Goal: Find contact information: Find contact information

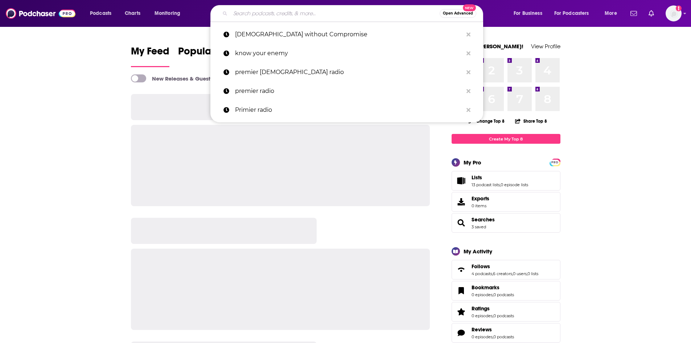
click at [343, 15] on input "Search podcasts, credits, & more..." at bounding box center [334, 14] width 209 height 12
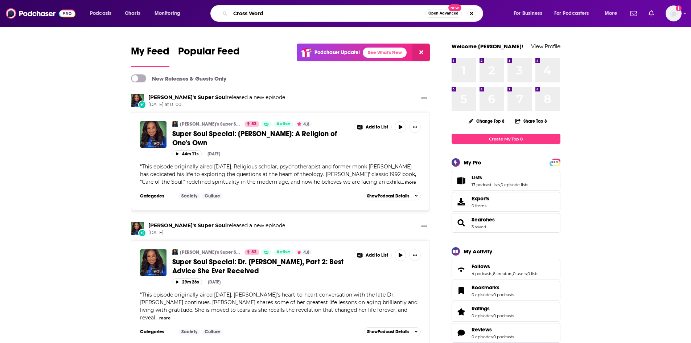
type input "Cross Word"
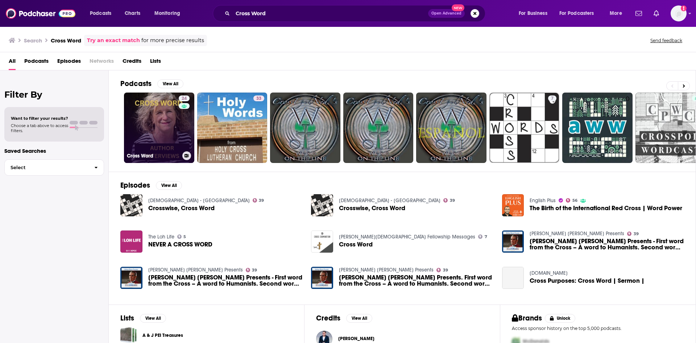
click at [177, 123] on link "24 Cross Word" at bounding box center [159, 127] width 70 height 70
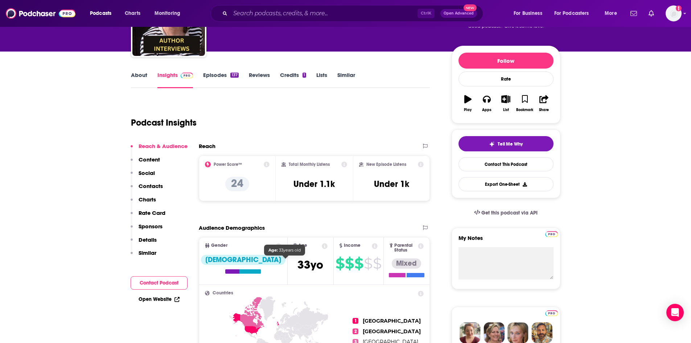
scroll to position [44, 0]
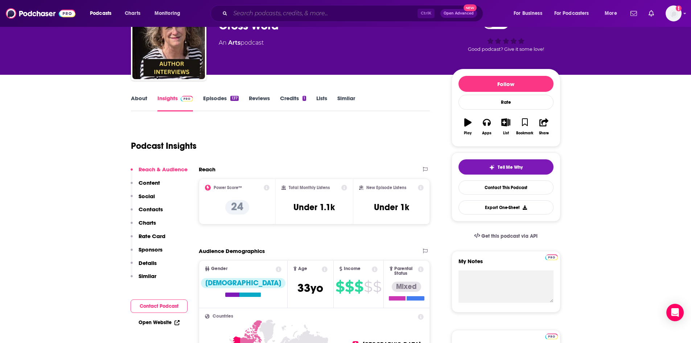
click at [235, 12] on input "Search podcasts, credits, & more..." at bounding box center [323, 14] width 187 height 12
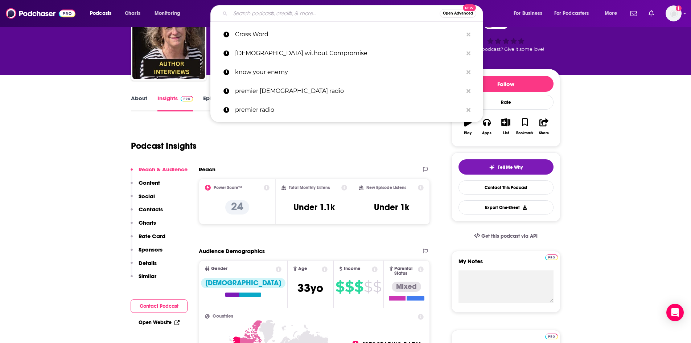
type input "e"
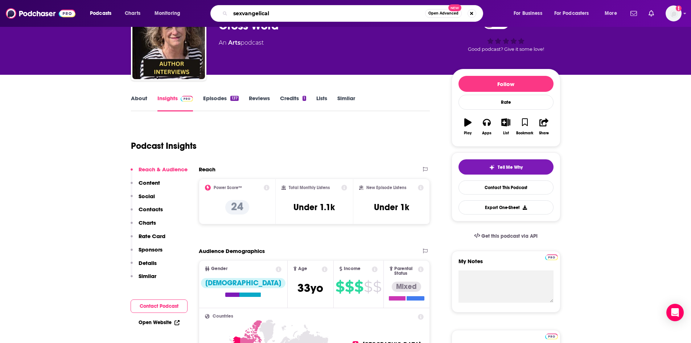
type input "sexvangelicals"
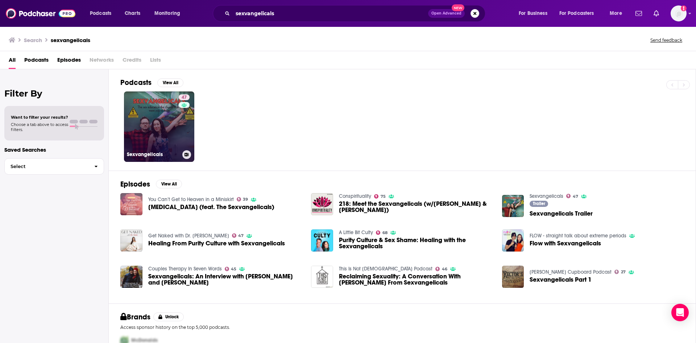
click at [172, 139] on link "47 Sexvangelicals" at bounding box center [159, 126] width 70 height 70
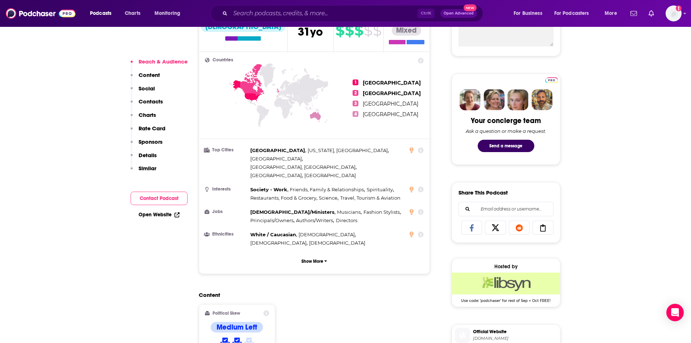
scroll to position [599, 0]
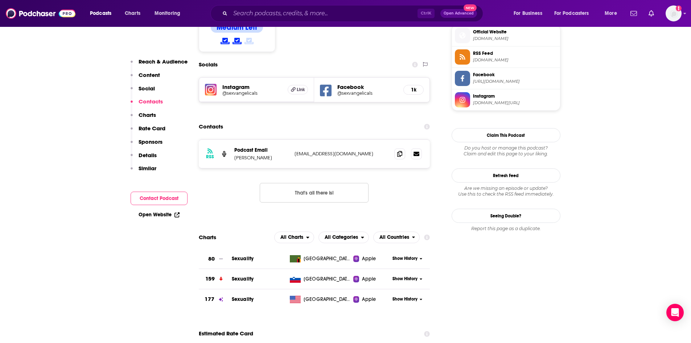
click at [367, 150] on p "[EMAIL_ADDRESS][DOMAIN_NAME]" at bounding box center [341, 153] width 94 height 6
copy div "[EMAIL_ADDRESS][DOMAIN_NAME] [EMAIL_ADDRESS][DOMAIN_NAME]"
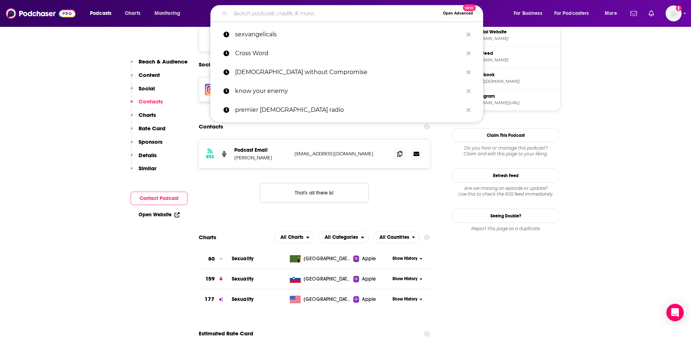
click at [290, 16] on input "Search podcasts, credits, & more..." at bounding box center [334, 14] width 209 height 12
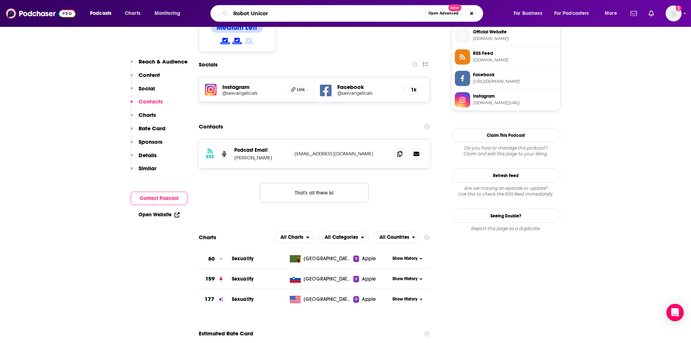
type input "Robot Unicorn"
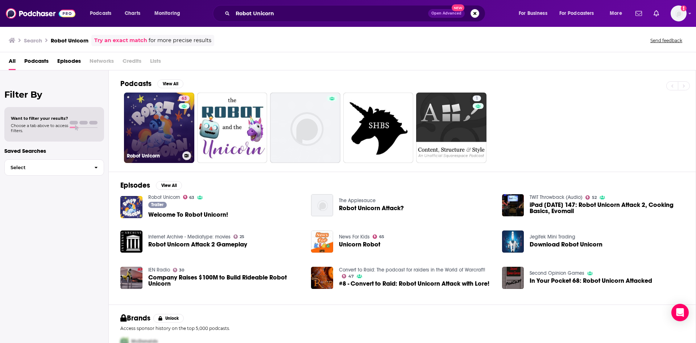
click at [175, 123] on link "63 Robot Unicorn" at bounding box center [159, 127] width 70 height 70
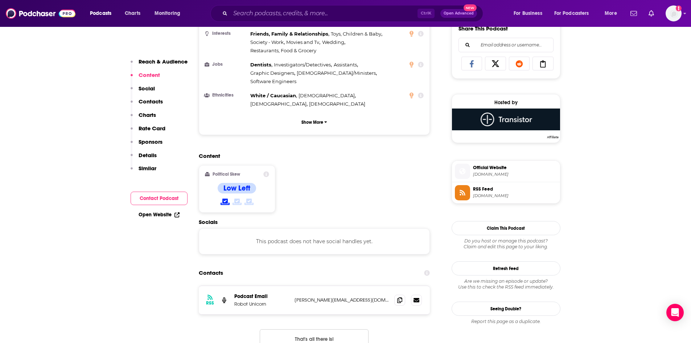
scroll to position [522, 0]
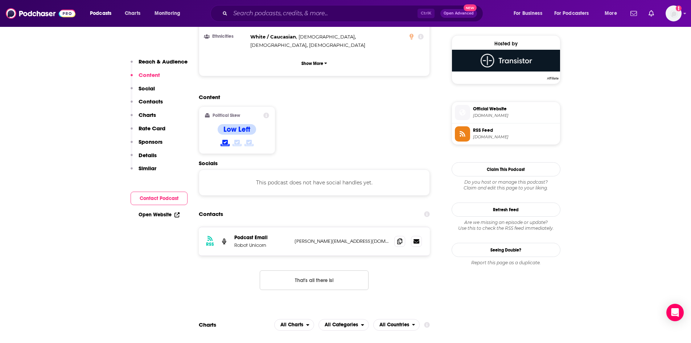
click at [359, 238] on p "[PERSON_NAME][EMAIL_ADDRESS][DOMAIN_NAME]" at bounding box center [341, 241] width 94 height 6
copy div "[PERSON_NAME][EMAIL_ADDRESS][DOMAIN_NAME] [PERSON_NAME][EMAIL_ADDRESS][DOMAIN_N…"
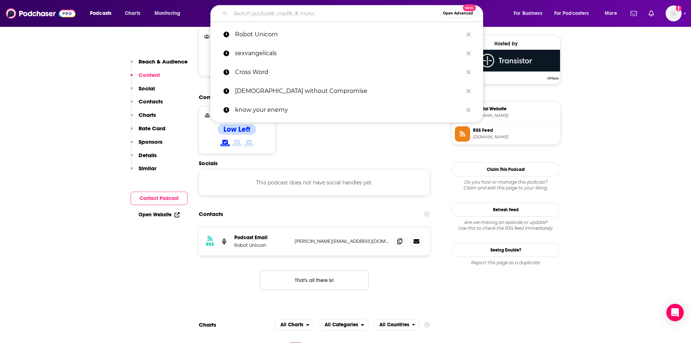
click at [277, 17] on input "Search podcasts, credits, & more..." at bounding box center [334, 14] width 209 height 12
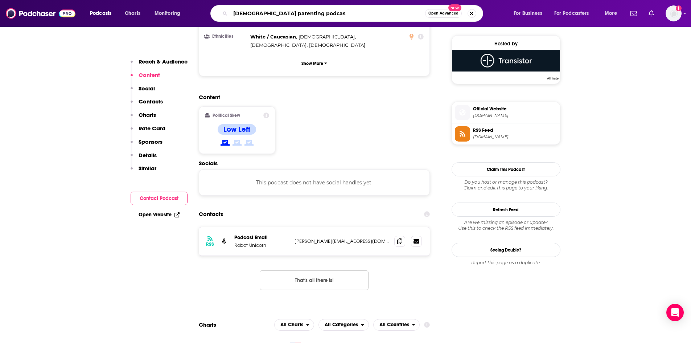
type input "[DEMOGRAPHIC_DATA] parenting podcast"
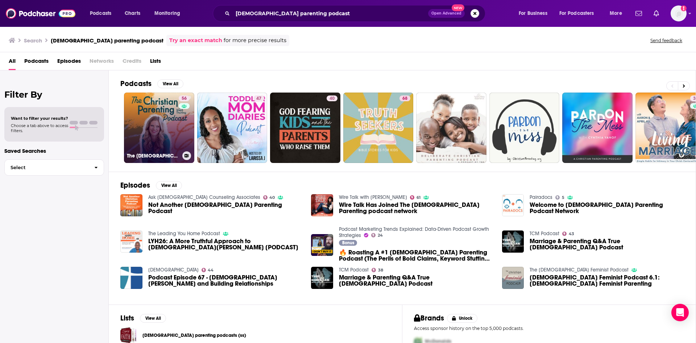
click at [165, 125] on link "56 The [DEMOGRAPHIC_DATA] Parenting Podcast - Motherhood, Teaching kids about […" at bounding box center [159, 127] width 70 height 70
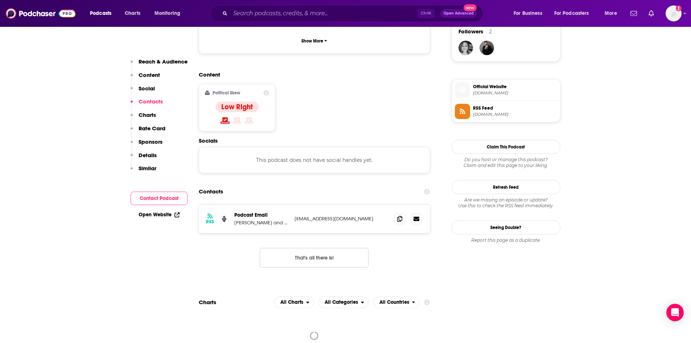
scroll to position [566, 0]
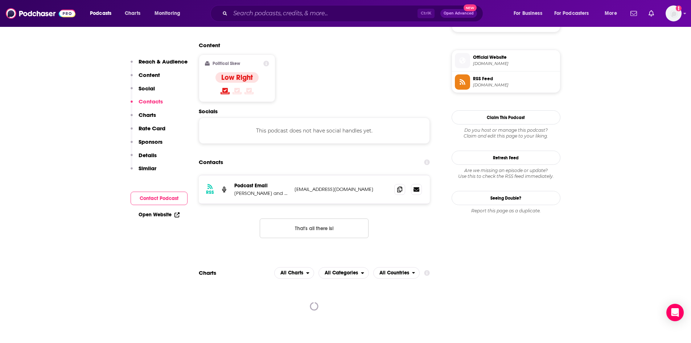
click at [359, 186] on p "[EMAIL_ADDRESS][DOMAIN_NAME]" at bounding box center [341, 189] width 94 height 6
copy div "[EMAIL_ADDRESS][DOMAIN_NAME] [EMAIL_ADDRESS][DOMAIN_NAME]"
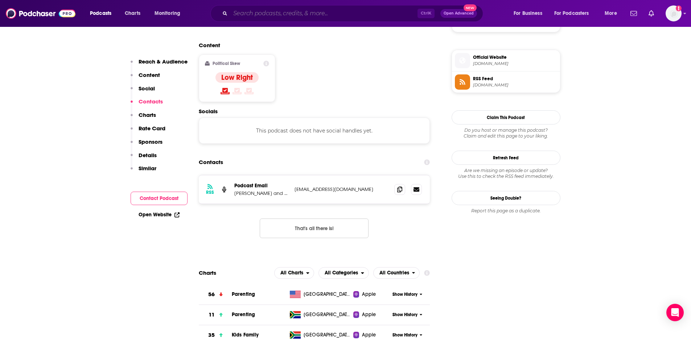
click at [245, 15] on input "Search podcasts, credits, & more..." at bounding box center [323, 14] width 187 height 12
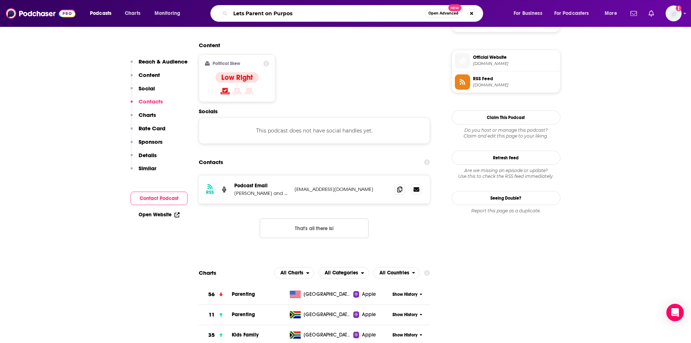
type input "Lets Parent on Purpose"
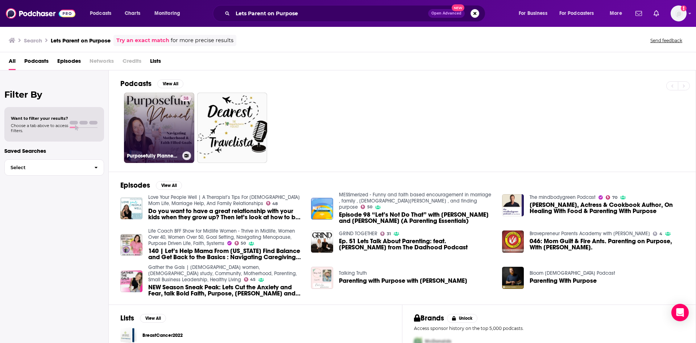
click at [155, 111] on link "38 Purposefully Planned | Faith | Planning | Purpose | Habits | Wellness | Orga…" at bounding box center [159, 127] width 70 height 70
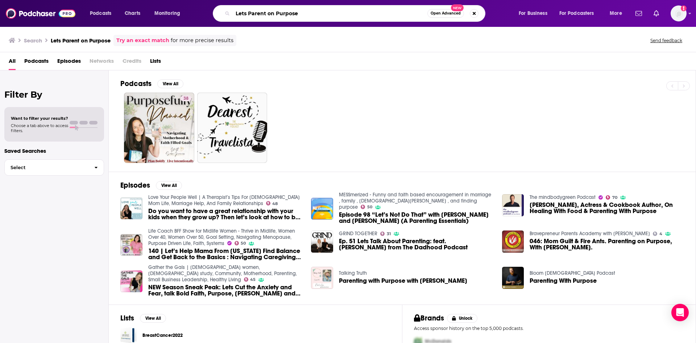
click at [255, 17] on input "Lets Parent on Purpose" at bounding box center [330, 14] width 195 height 12
paste input "'s Parent on Purpose: [DEMOGRAPHIC_DATA] Marriage, Parenting, and Discipleship"
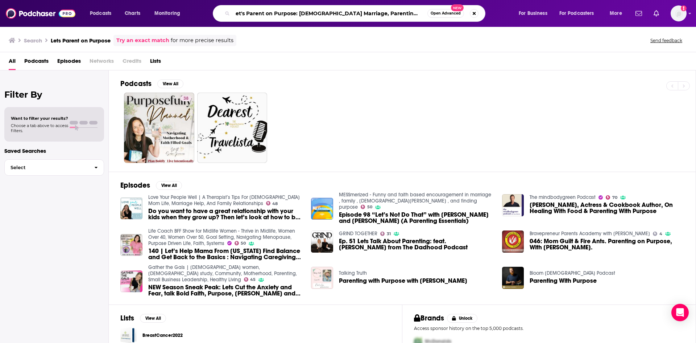
type input "Let's Parent on Purpose: [DEMOGRAPHIC_DATA] Marriage, Parenting, and Disciplesh…"
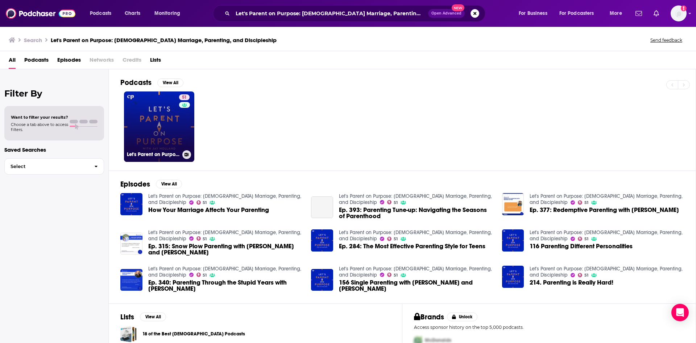
click at [169, 119] on link "51 Let's Parent on Purpose: [DEMOGRAPHIC_DATA] Marriage, Parenting, and Discipl…" at bounding box center [159, 126] width 70 height 70
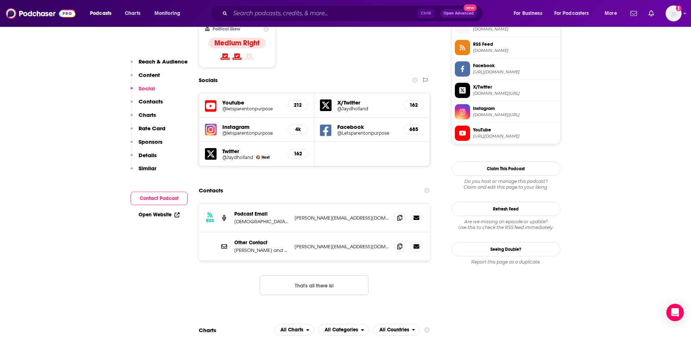
scroll to position [609, 0]
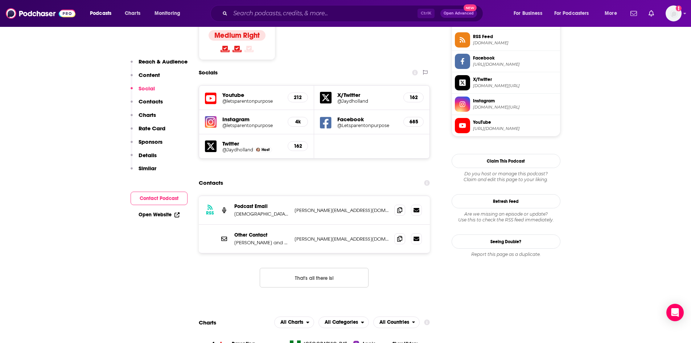
click at [366, 207] on p "[PERSON_NAME][EMAIL_ADDRESS][DOMAIN_NAME]" at bounding box center [341, 210] width 94 height 6
copy div "[PERSON_NAME][EMAIL_ADDRESS][DOMAIN_NAME] [PERSON_NAME][EMAIL_ADDRESS][DOMAIN_N…"
